Goal: Task Accomplishment & Management: Use online tool/utility

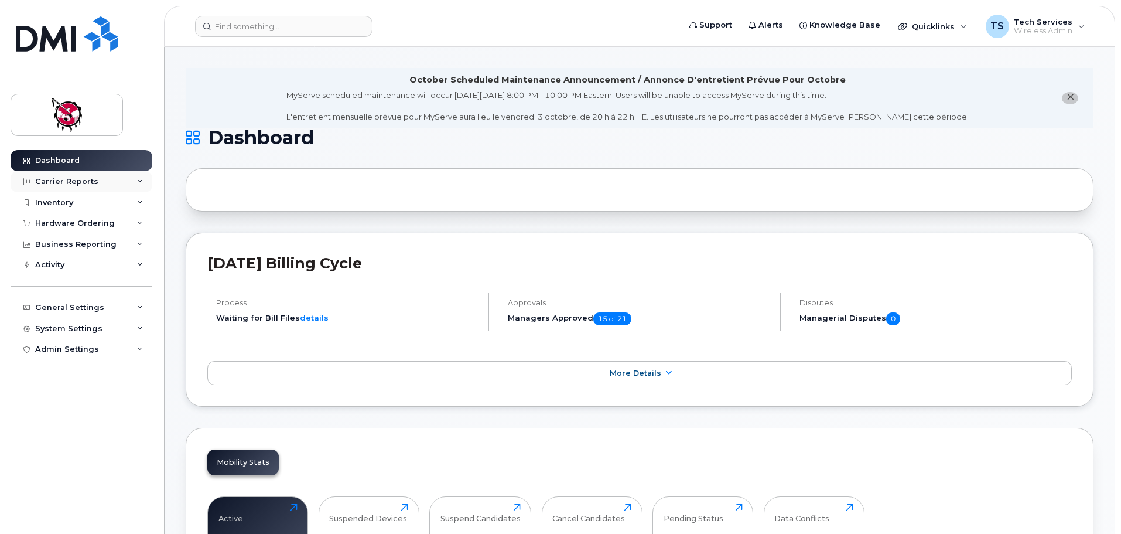
click at [66, 182] on div "Carrier Reports" at bounding box center [66, 181] width 63 height 9
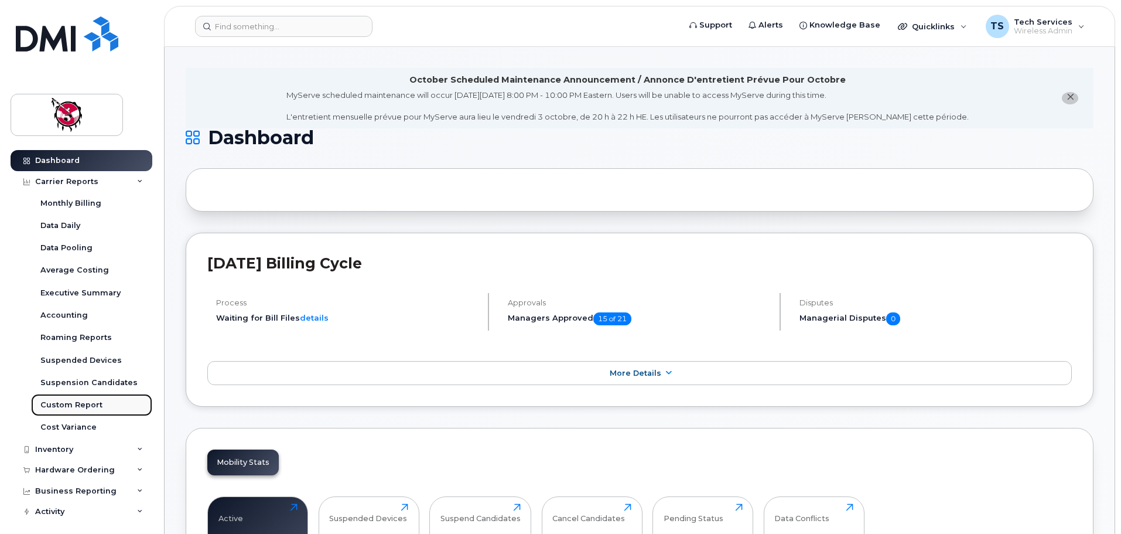
click at [95, 407] on div "Custom Report" at bounding box center [71, 405] width 62 height 11
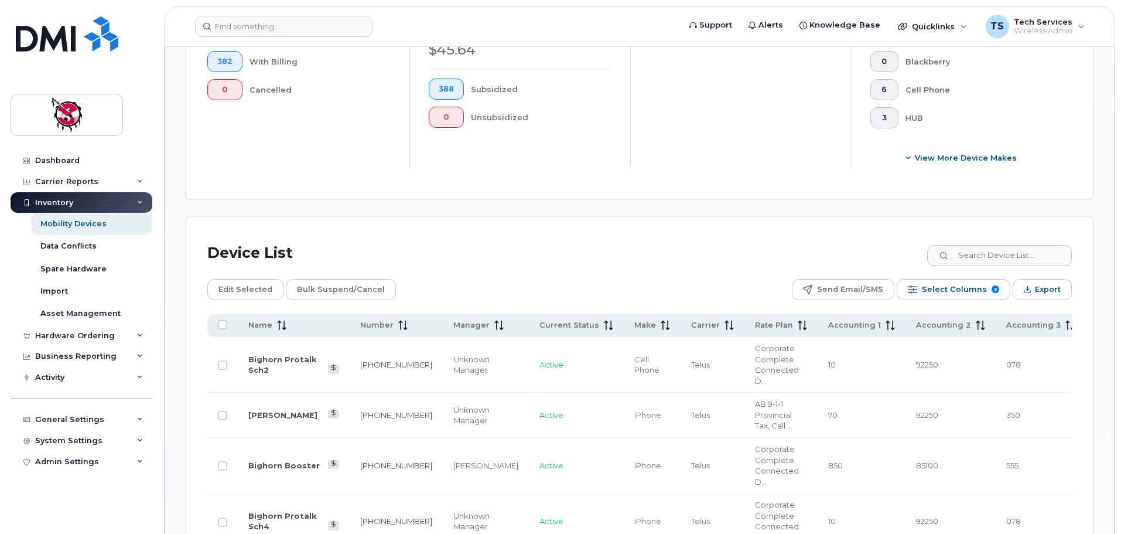
scroll to position [410, 0]
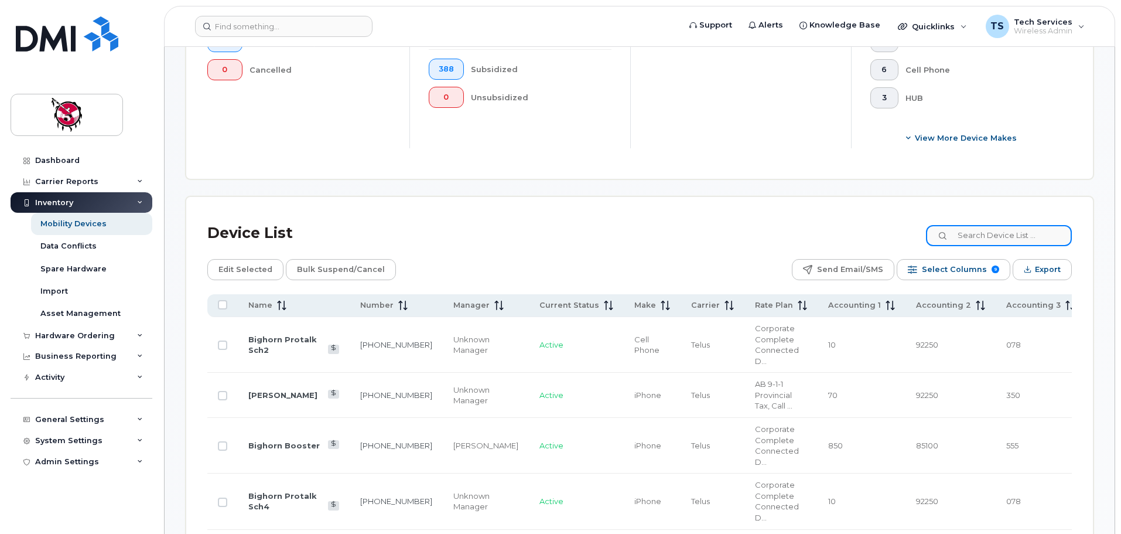
drag, startPoint x: 994, startPoint y: 230, endPoint x: 1001, endPoint y: 232, distance: 7.4
click at [994, 229] on input at bounding box center [999, 235] width 146 height 21
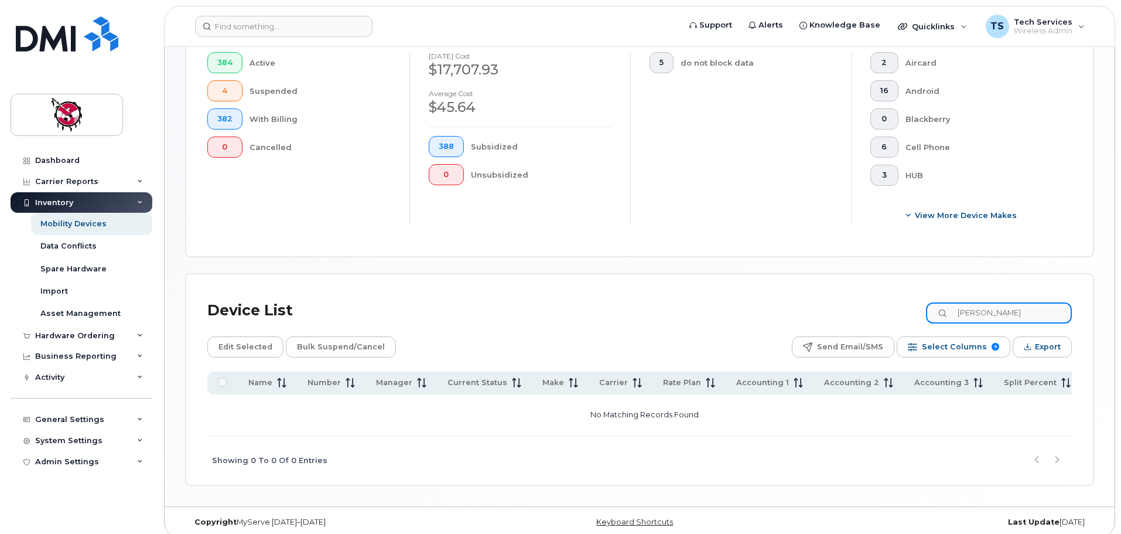
drag, startPoint x: 958, startPoint y: 302, endPoint x: 859, endPoint y: 299, distance: 99.0
click at [847, 299] on div "Device List [PERSON_NAME]" at bounding box center [639, 310] width 865 height 30
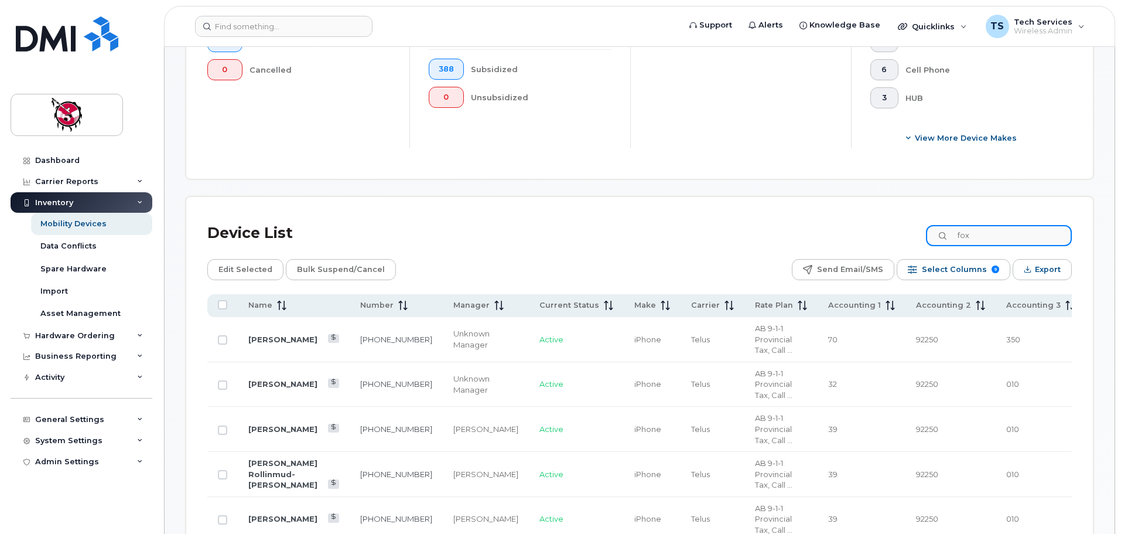
scroll to position [381, 0]
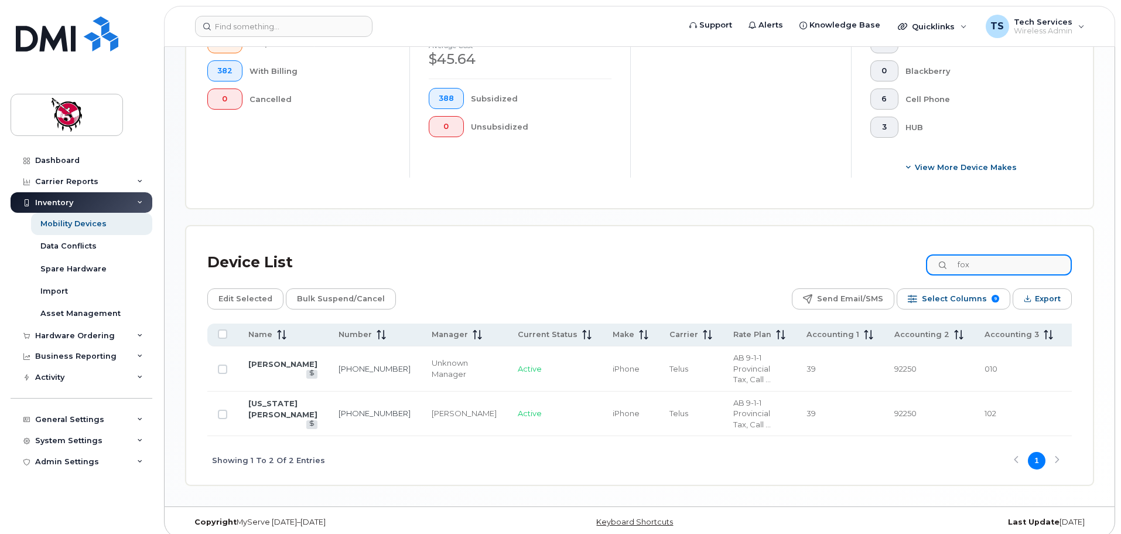
click at [965, 254] on input "fox" at bounding box center [999, 264] width 146 height 21
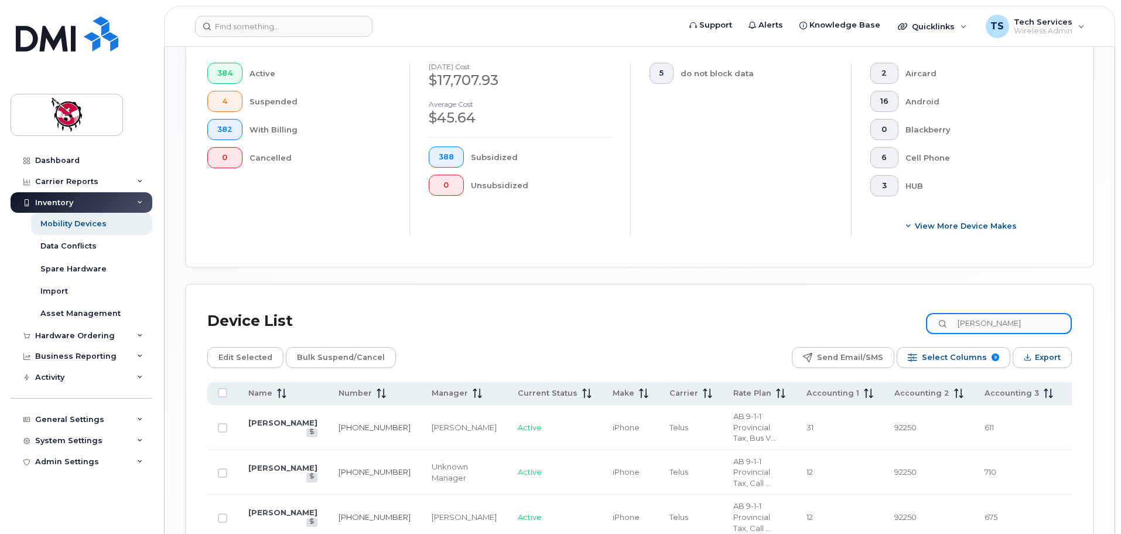
scroll to position [223, 0]
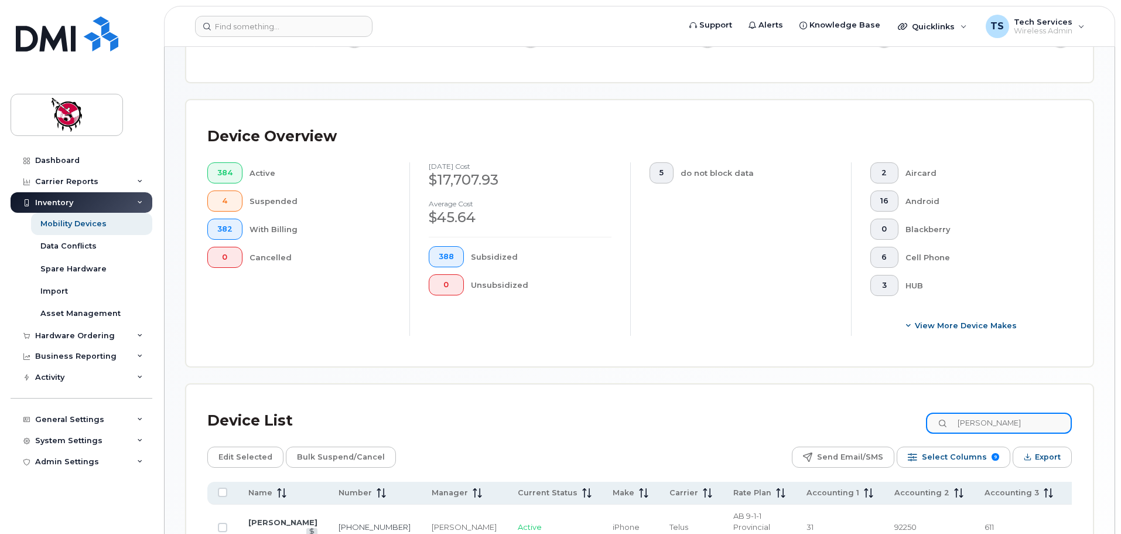
drag, startPoint x: 999, startPoint y: 416, endPoint x: 911, endPoint y: 415, distance: 88.5
click at [911, 415] on div "Device List [PERSON_NAME]" at bounding box center [639, 420] width 865 height 30
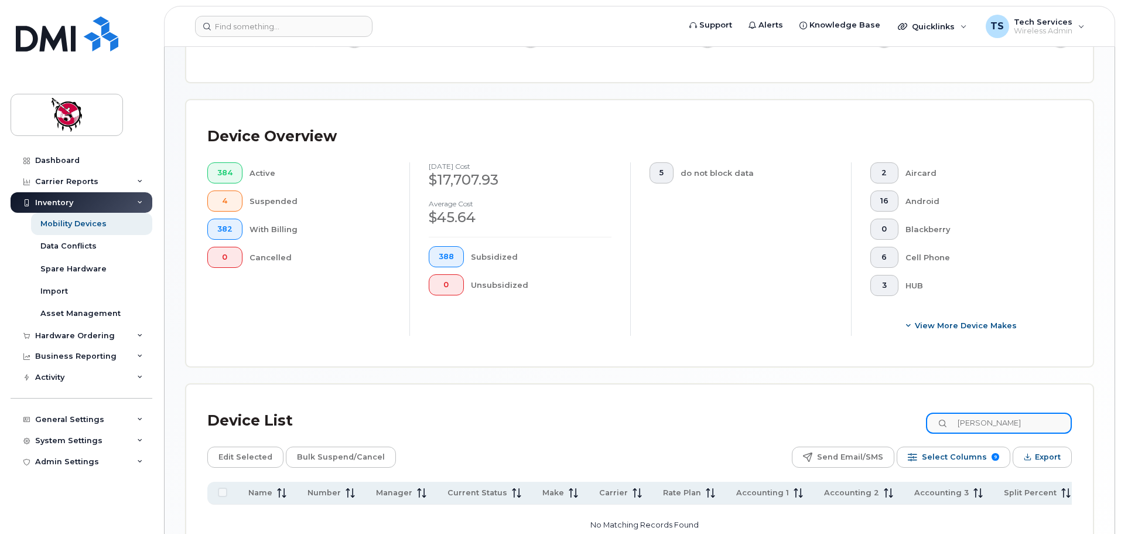
click at [1016, 412] on input "[PERSON_NAME]" at bounding box center [999, 422] width 146 height 21
click at [936, 412] on div "Device List [PERSON_NAME]" at bounding box center [639, 420] width 865 height 30
type input "g"
click at [1018, 412] on input at bounding box center [999, 422] width 146 height 21
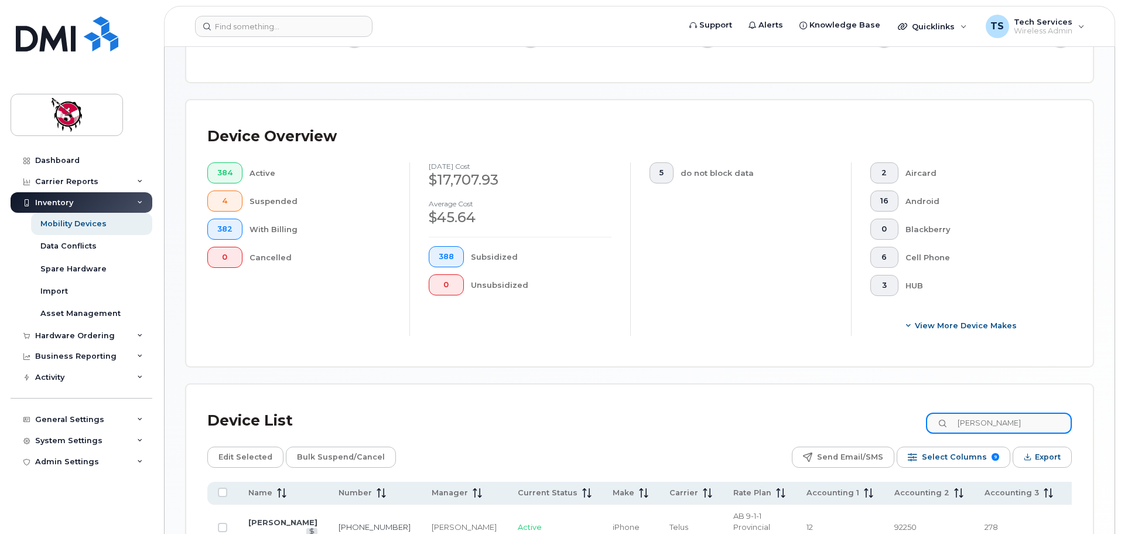
scroll to position [281, 0]
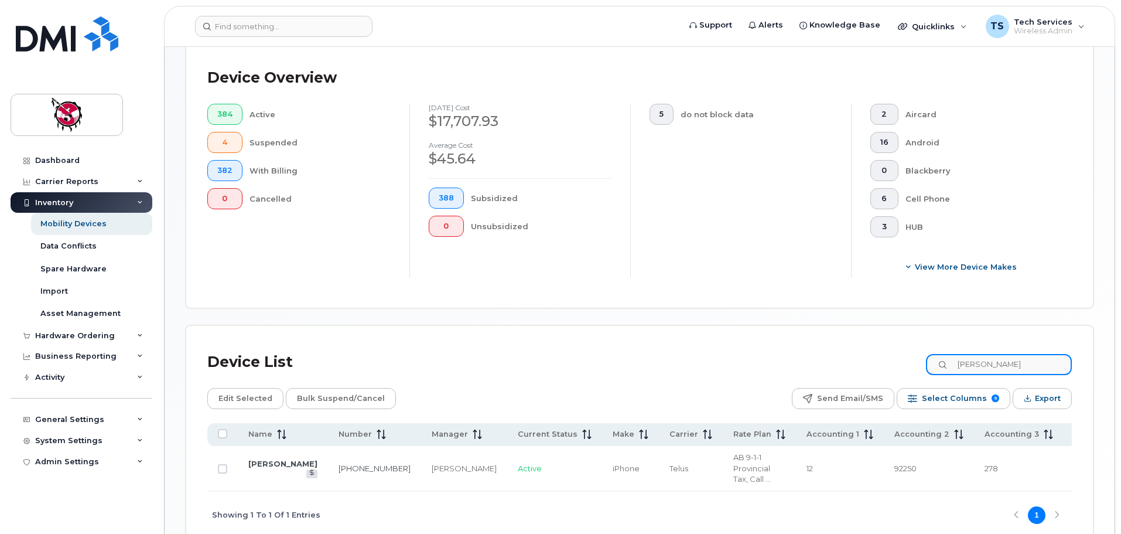
drag, startPoint x: 1011, startPoint y: 357, endPoint x: 927, endPoint y: 350, distance: 83.5
click at [927, 350] on div "Device List [PERSON_NAME]" at bounding box center [639, 362] width 865 height 30
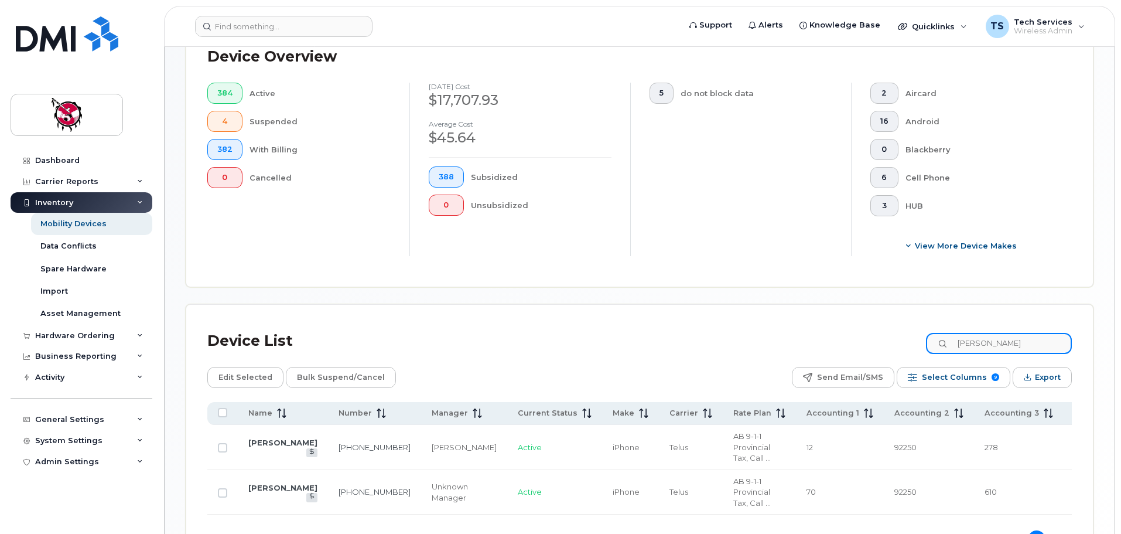
scroll to position [340, 0]
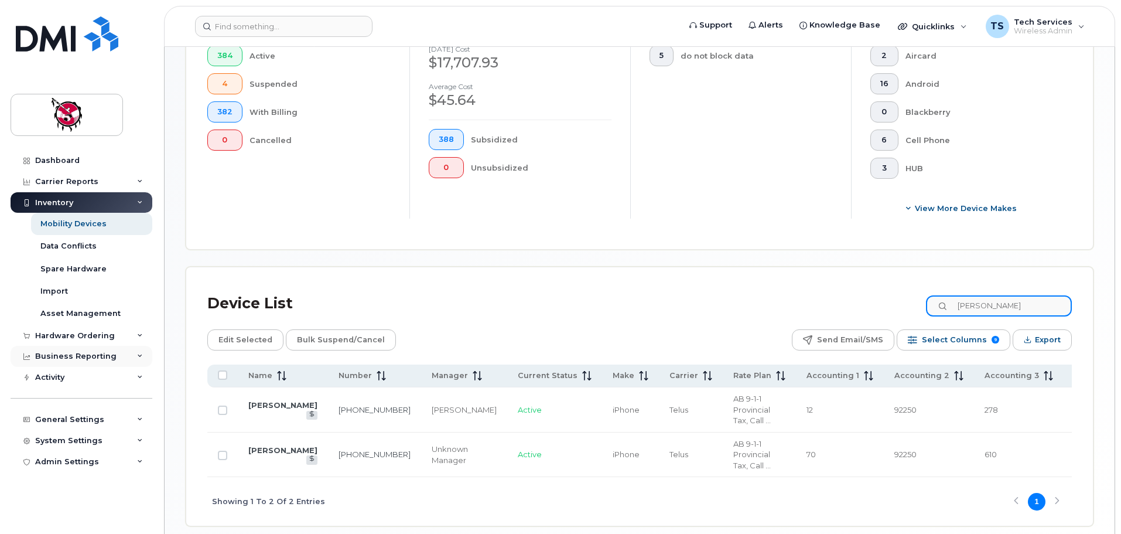
type input "[PERSON_NAME]"
